Goal: Task Accomplishment & Management: Manage account settings

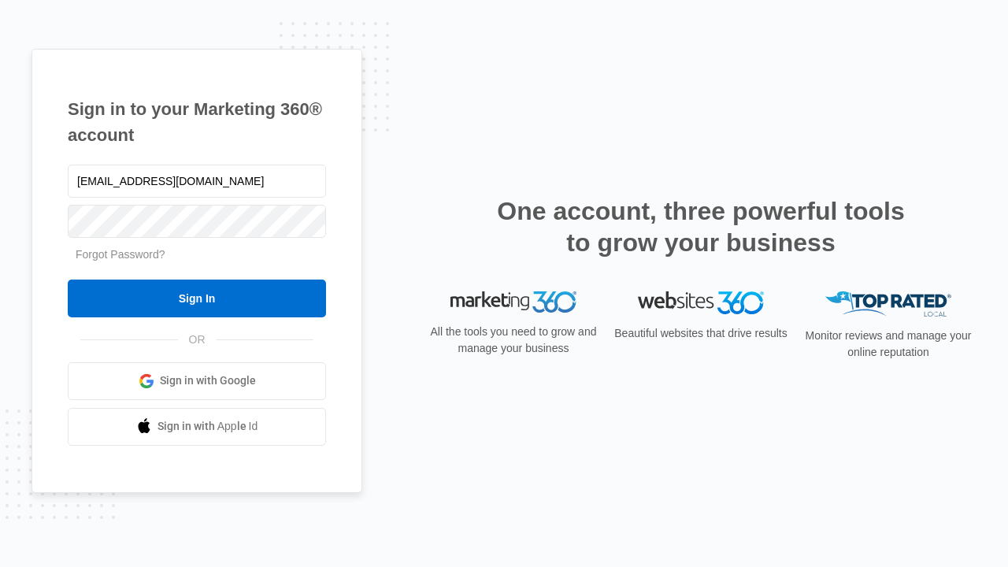
type input "dankie614@gmail.com"
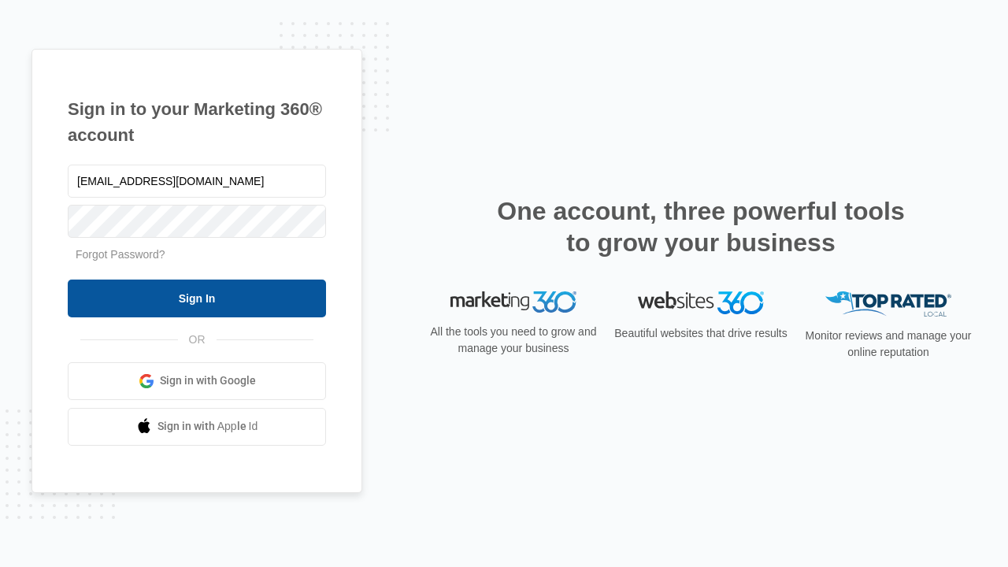
click at [197, 298] on input "Sign In" at bounding box center [197, 299] width 258 height 38
